Goal: Task Accomplishment & Management: Use online tool/utility

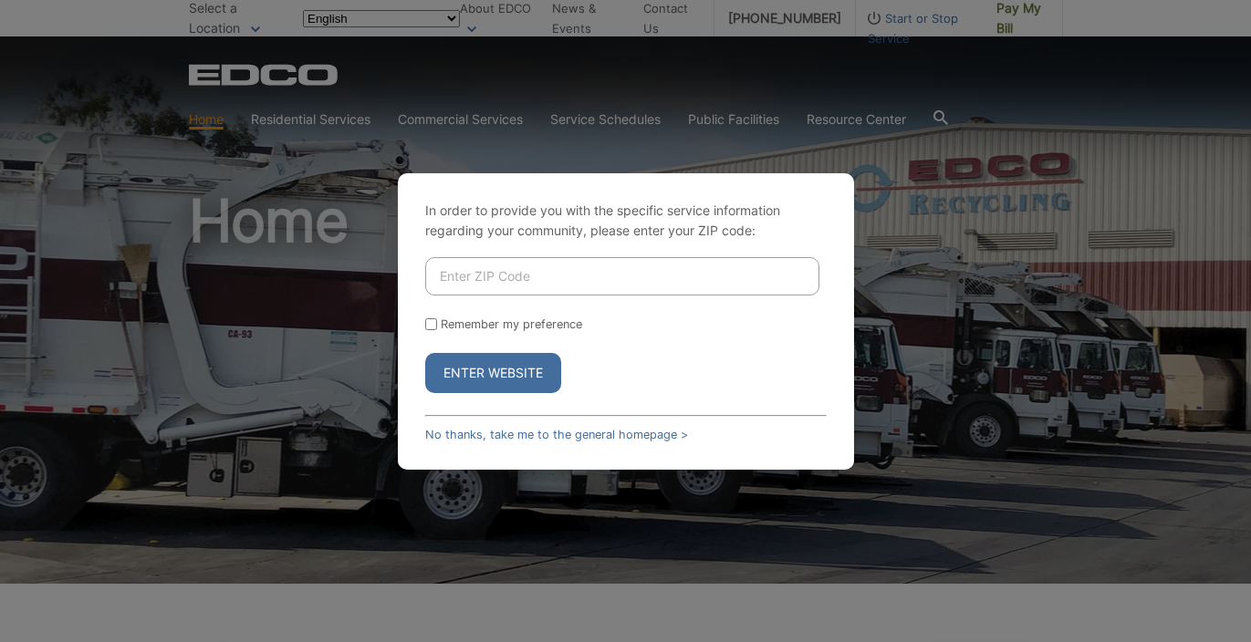
click at [499, 280] on input "Enter ZIP Code" at bounding box center [622, 276] width 394 height 38
type input "91942"
click at [514, 371] on button "Enter Website" at bounding box center [493, 373] width 136 height 40
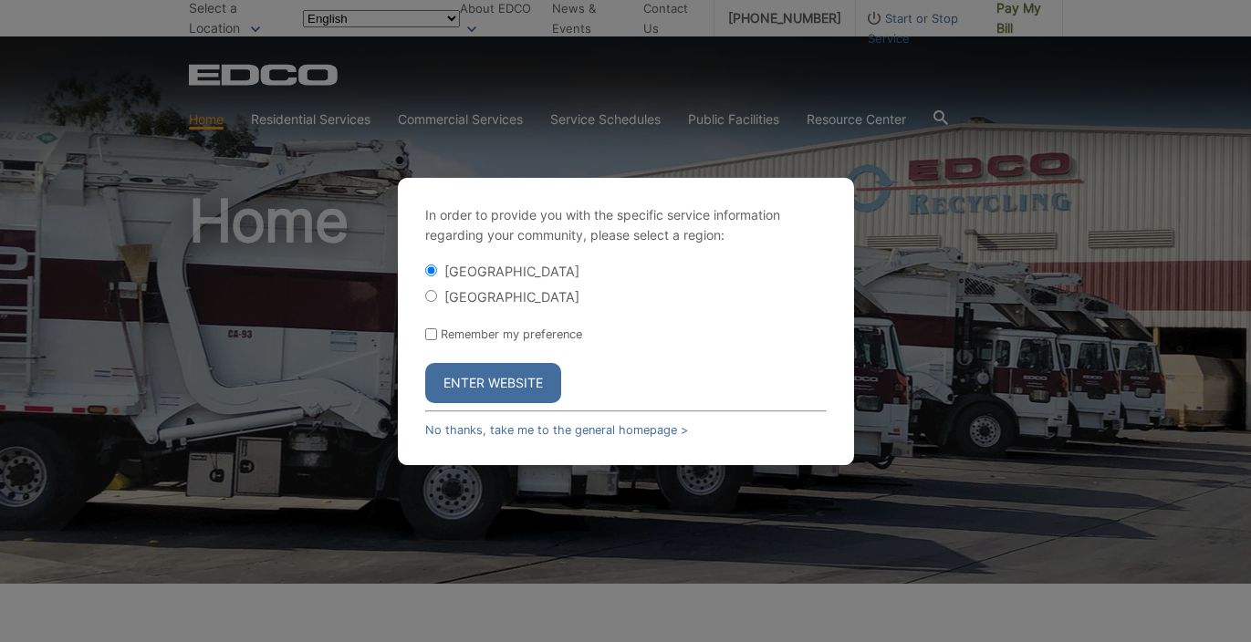
click at [501, 379] on button "Enter Website" at bounding box center [493, 383] width 136 height 40
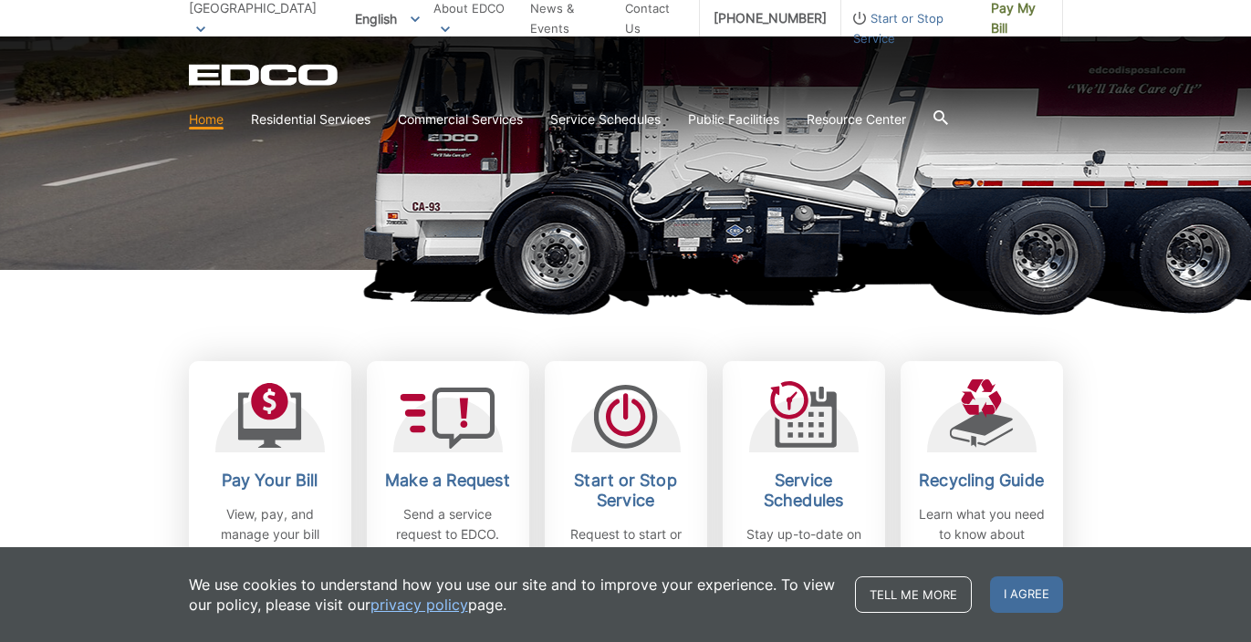
scroll to position [422, 0]
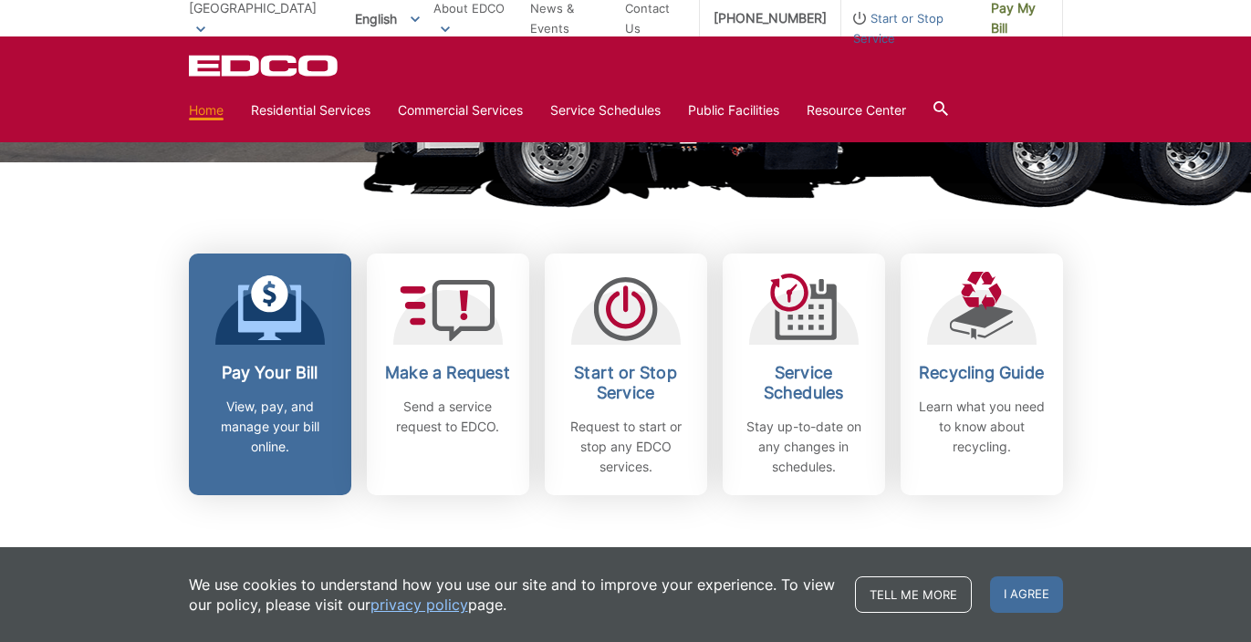
click at [265, 354] on link "Pay Your Bill View, pay, and manage your bill online." at bounding box center [270, 375] width 162 height 242
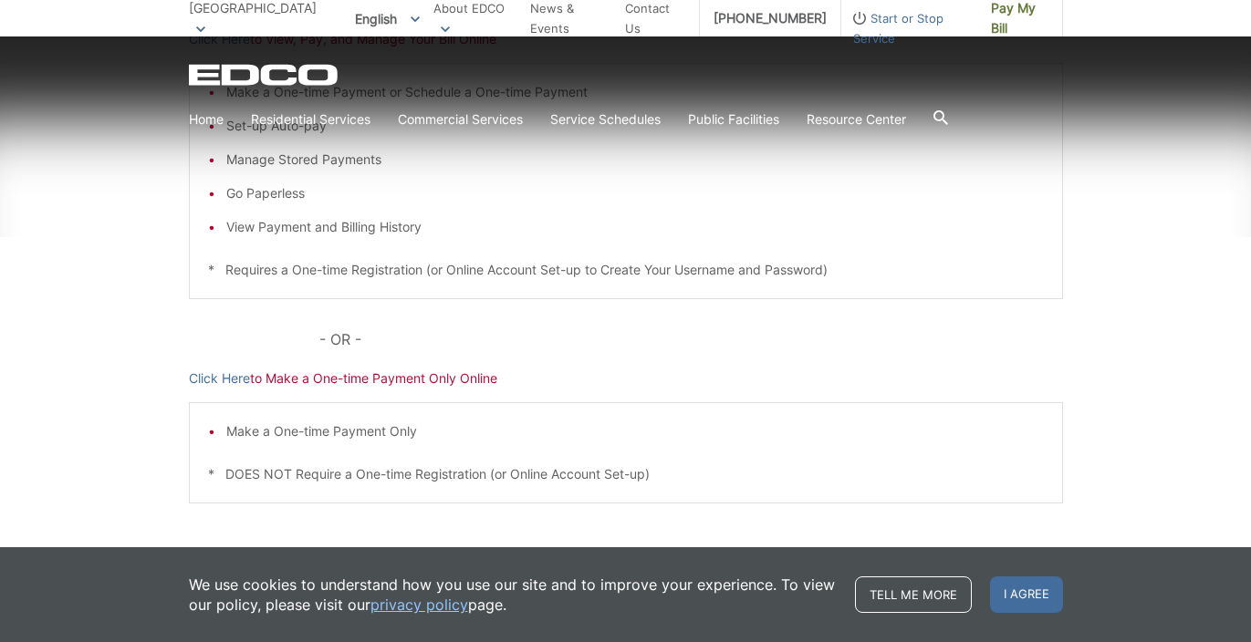
scroll to position [436, 0]
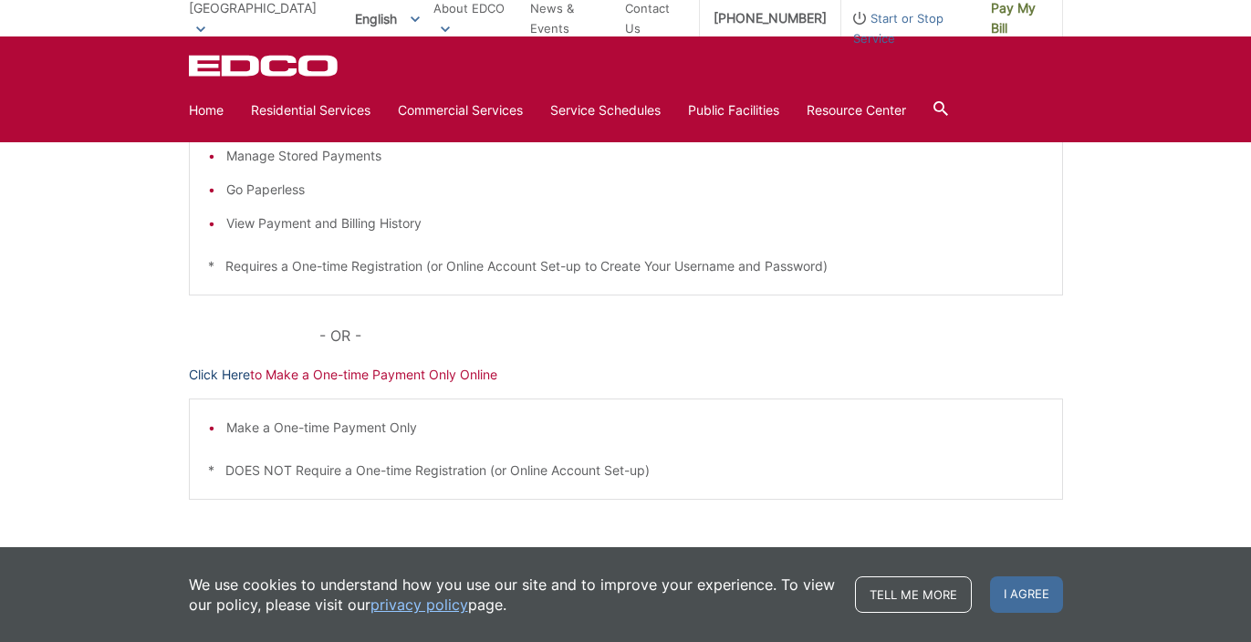
click at [230, 378] on link "Click Here" at bounding box center [219, 375] width 61 height 20
